Goal: Check status

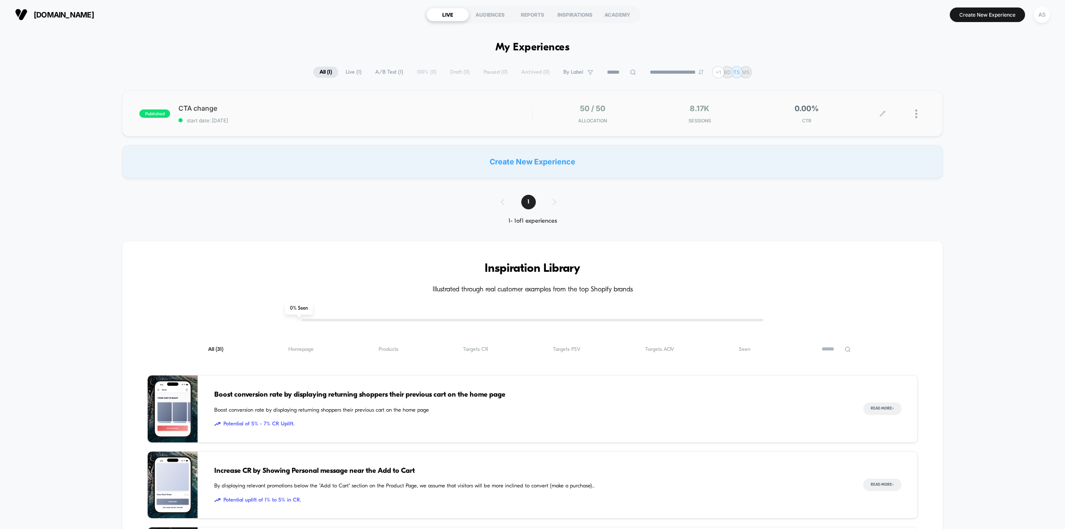
click at [733, 109] on div "8.17k Sessions" at bounding box center [699, 114] width 103 height 20
